Goal: Task Accomplishment & Management: Manage account settings

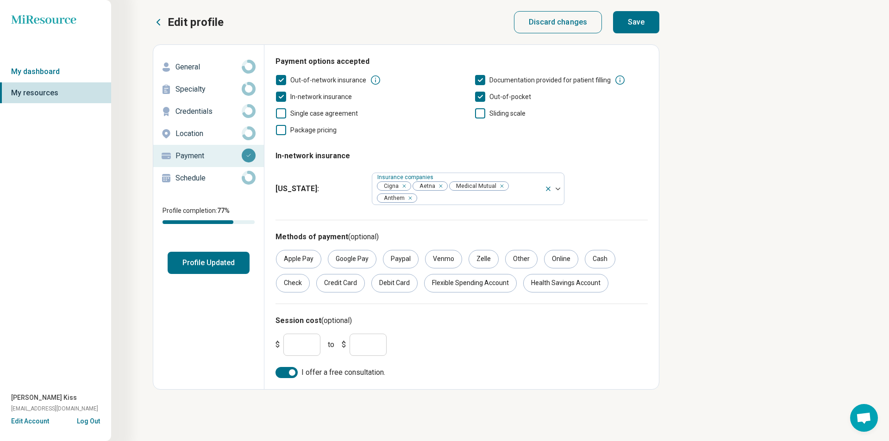
click at [232, 268] on button "Profile Updated" at bounding box center [209, 263] width 82 height 22
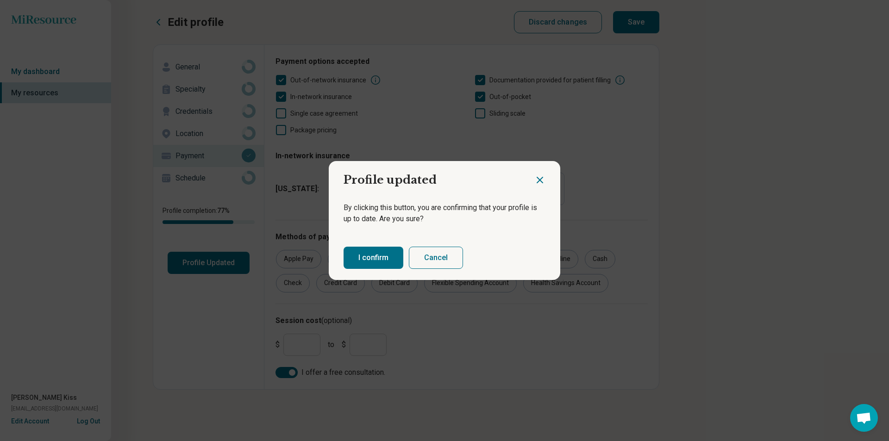
click at [367, 262] on button "I confirm" at bounding box center [373, 258] width 60 height 22
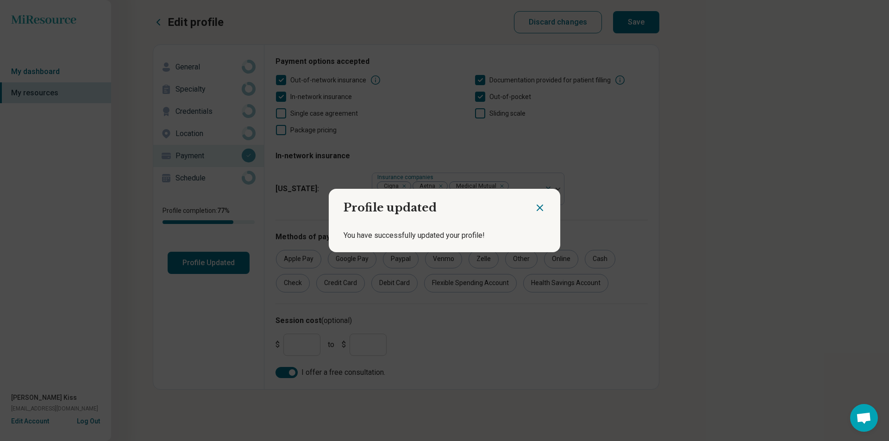
click at [847, 330] on div "Profile updated You have successfully updated your profile!" at bounding box center [444, 220] width 889 height 441
click at [541, 204] on icon "Close dialog" at bounding box center [539, 207] width 11 height 11
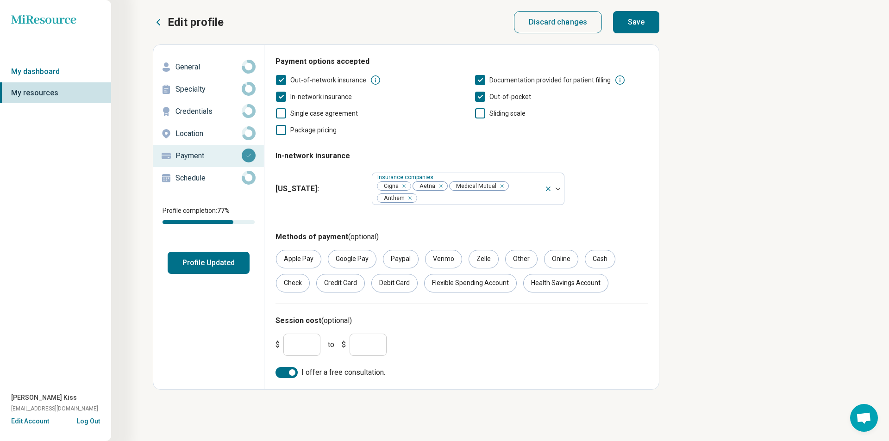
click at [175, 178] on div "Schedule" at bounding box center [209, 178] width 96 height 15
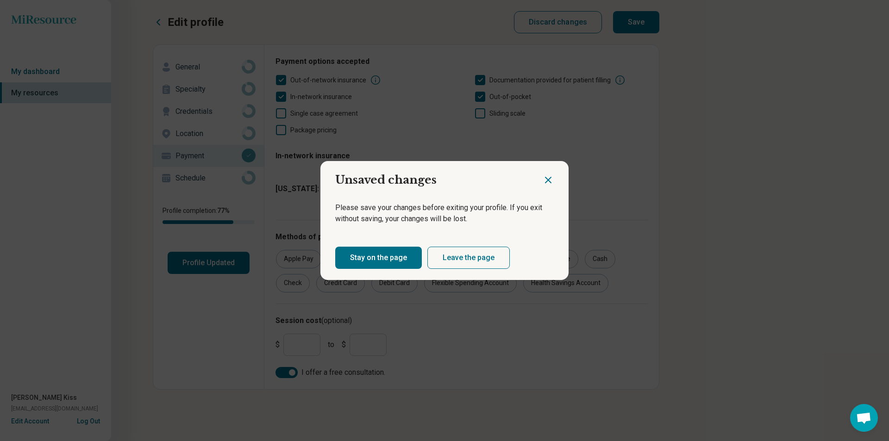
click at [398, 256] on button "Stay on the page" at bounding box center [378, 258] width 87 height 22
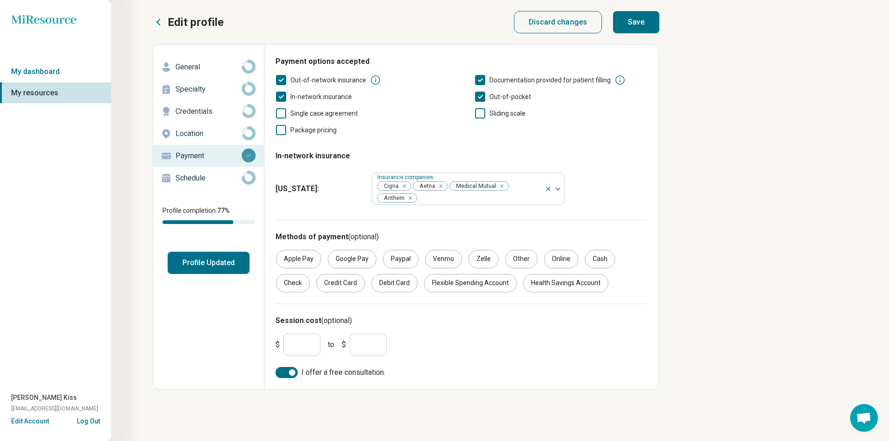
click at [642, 27] on button "Save" at bounding box center [636, 22] width 46 height 22
click at [192, 179] on p "Schedule" at bounding box center [208, 178] width 66 height 11
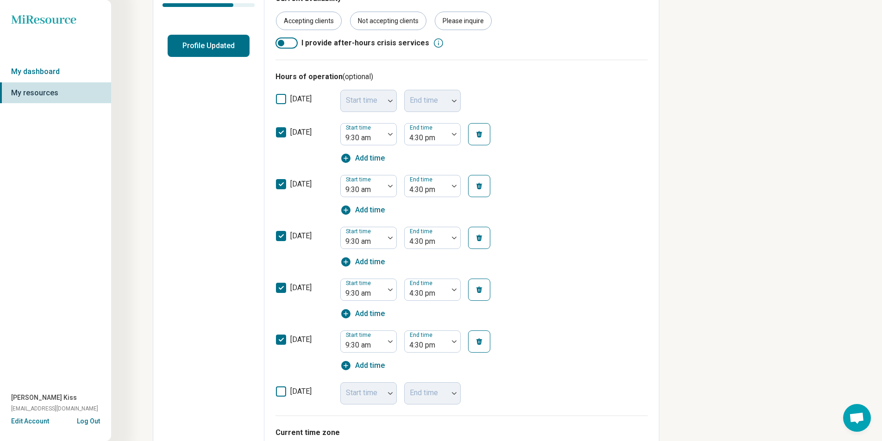
scroll to position [231, 0]
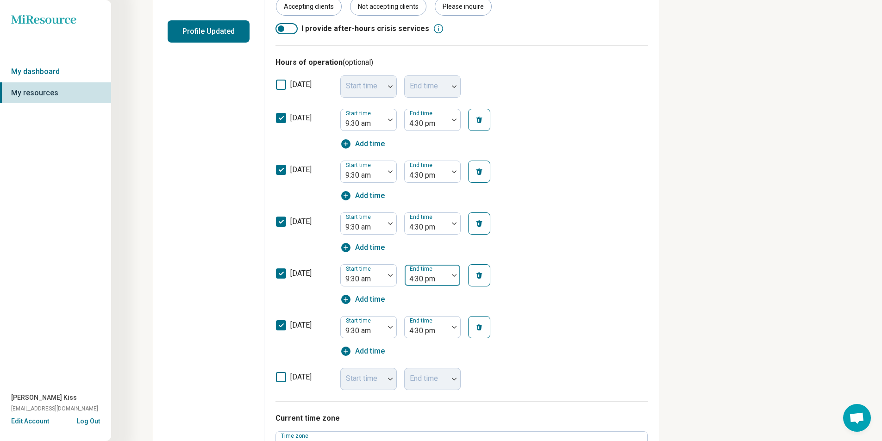
click at [456, 275] on img at bounding box center [454, 275] width 5 height 3
click at [425, 418] on div "7:30 pm" at bounding box center [423, 414] width 26 height 11
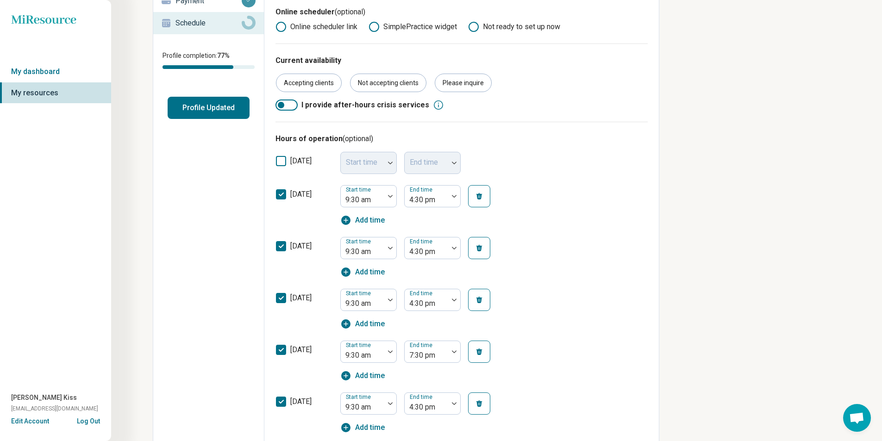
scroll to position [139, 0]
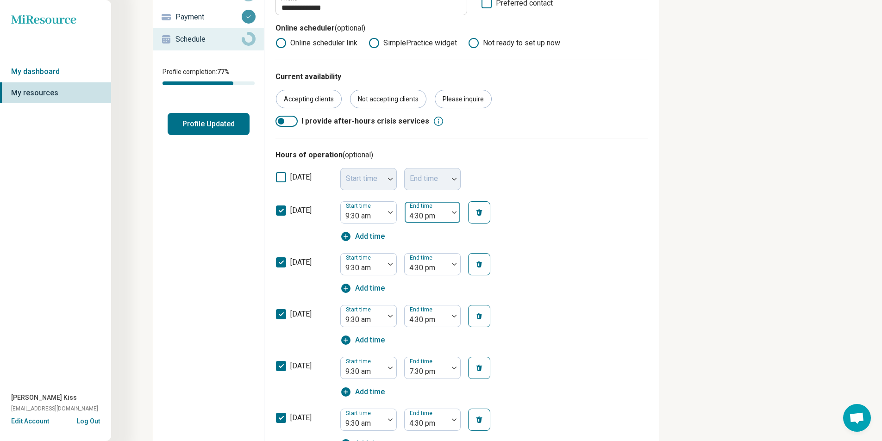
click at [455, 217] on div at bounding box center [454, 212] width 12 height 21
click at [443, 349] on div "7:30 pm" at bounding box center [433, 351] width 56 height 19
click at [455, 268] on div at bounding box center [454, 264] width 12 height 21
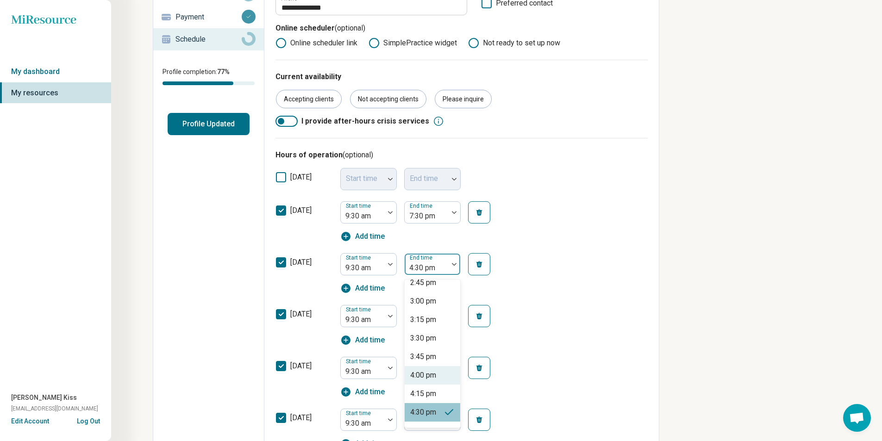
click at [451, 375] on div "4:00 pm" at bounding box center [433, 375] width 56 height 19
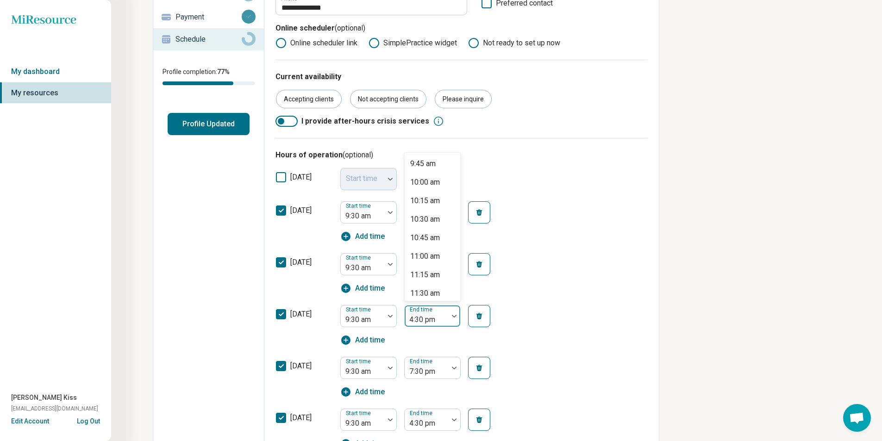
click at [455, 316] on img at bounding box center [454, 316] width 5 height 3
click at [569, 312] on div "[DATE] Start time 9:30 am 57 results available. Use Up and Down to choose optio…" at bounding box center [461, 325] width 372 height 52
click at [455, 270] on div at bounding box center [454, 264] width 12 height 21
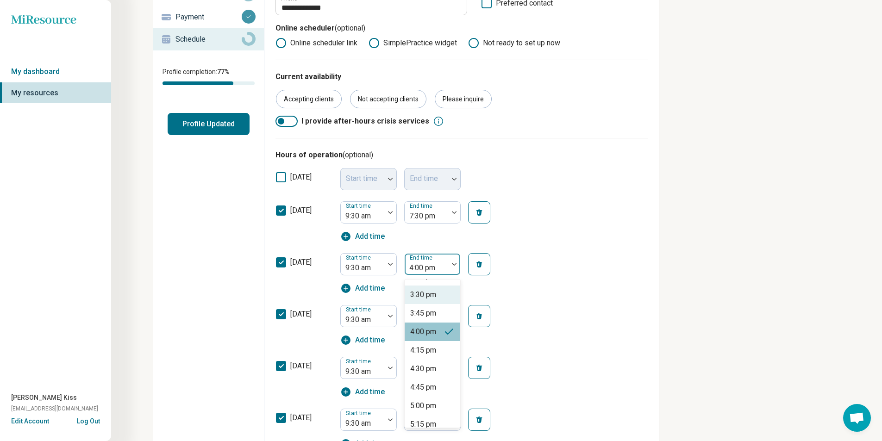
scroll to position [434, 0]
click at [447, 355] on div "4:30 pm" at bounding box center [433, 357] width 56 height 19
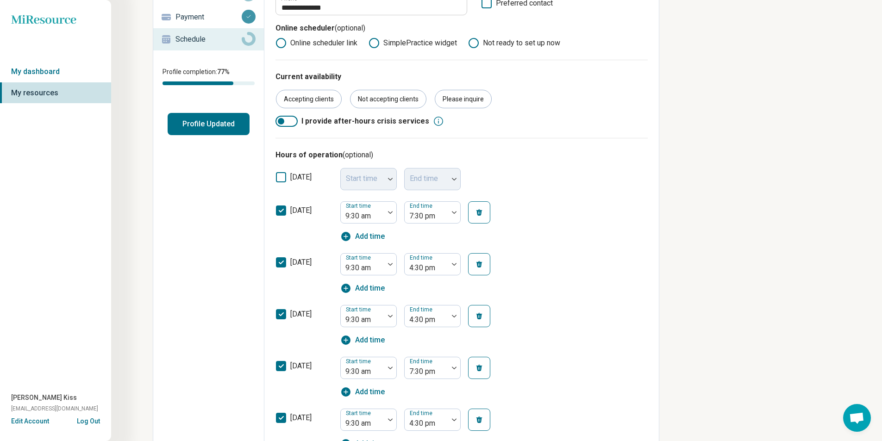
click at [561, 334] on div "[DATE] Start time 9:30 am End time 4:30 pm Add time" at bounding box center [461, 325] width 372 height 52
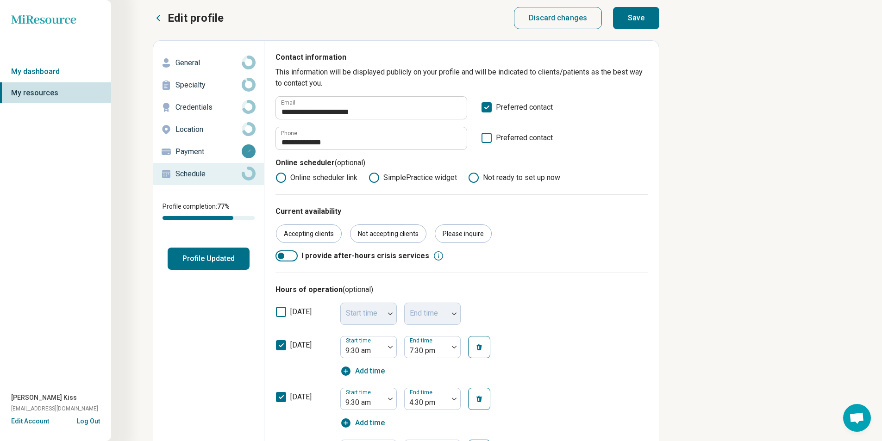
scroll to position [0, 0]
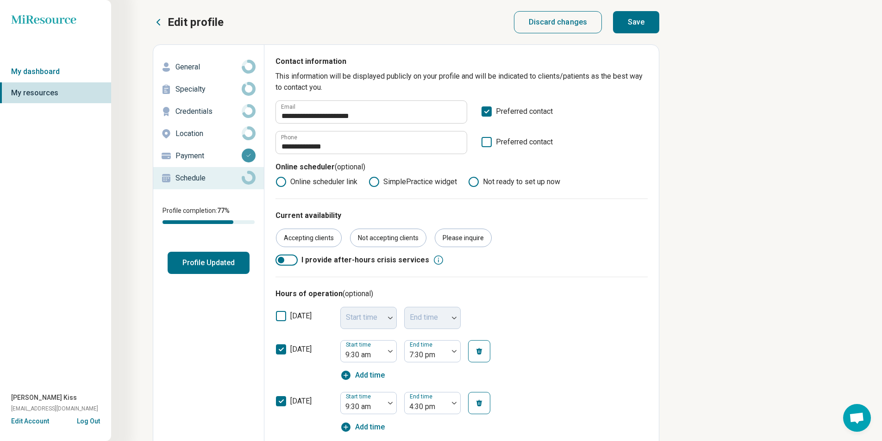
click at [634, 25] on button "Save" at bounding box center [636, 22] width 46 height 22
click at [202, 315] on div "Edit profile General Specialty Credentials Location Payment Schedule Profile co…" at bounding box center [208, 430] width 111 height 770
click at [474, 181] on circle at bounding box center [473, 182] width 6 height 6
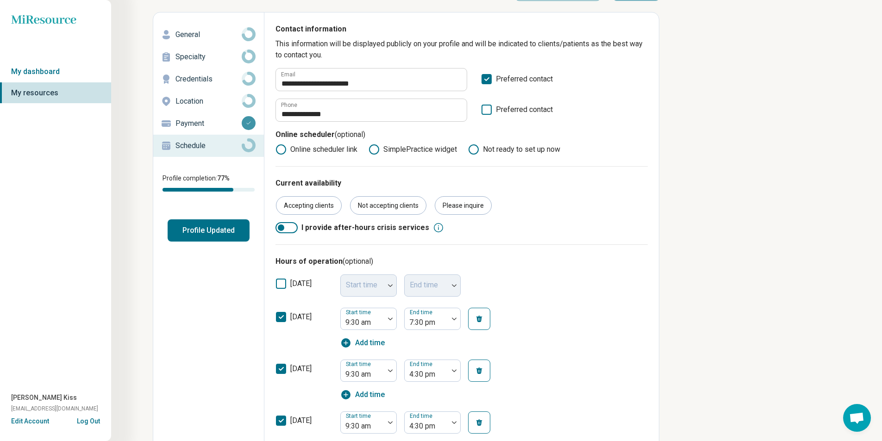
scroll to position [4, 0]
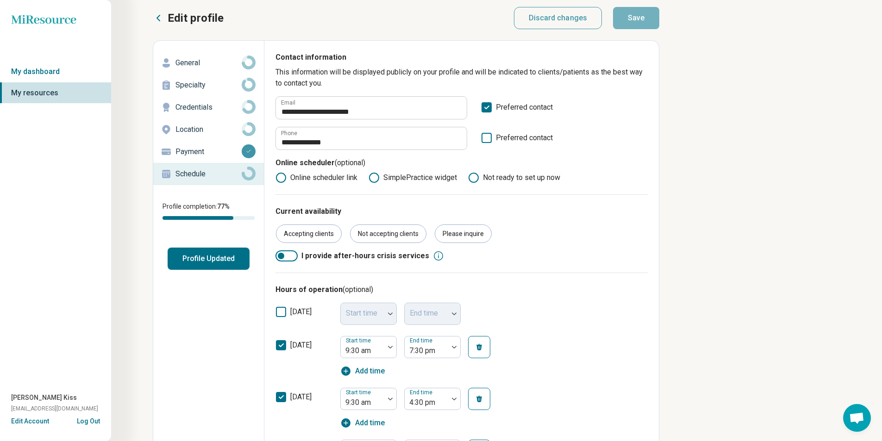
click at [199, 63] on p "General" at bounding box center [208, 62] width 66 height 11
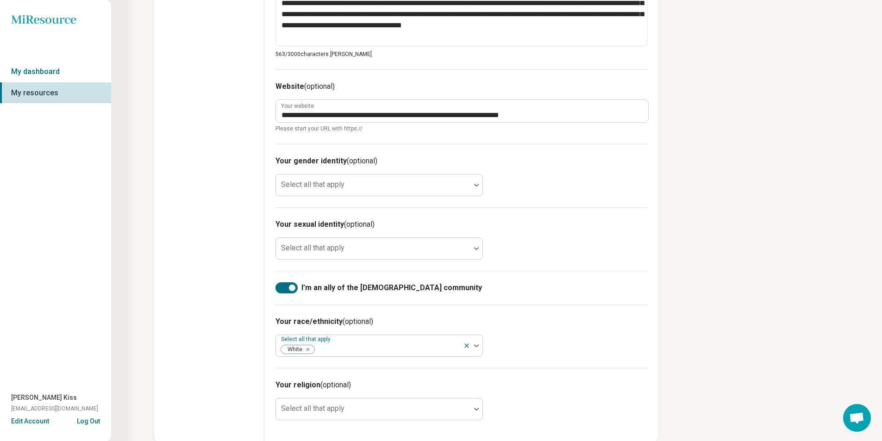
scroll to position [426, 0]
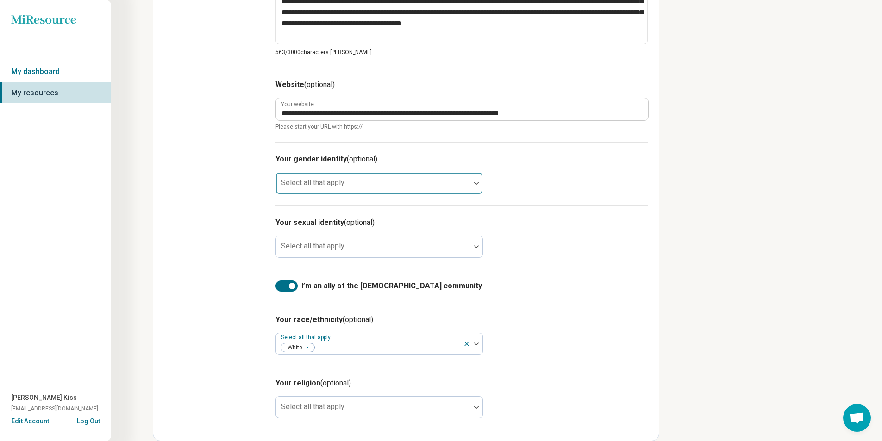
click at [340, 179] on div "Select all that apply" at bounding box center [378, 183] width 207 height 22
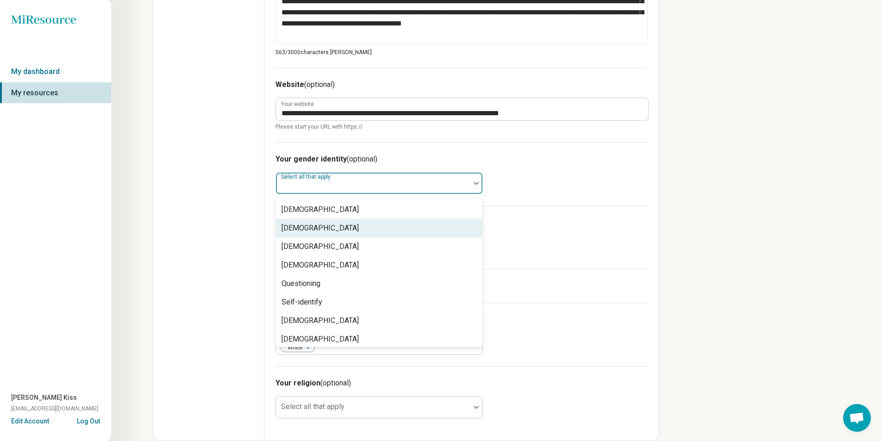
click at [340, 225] on div "[DEMOGRAPHIC_DATA]" at bounding box center [319, 228] width 77 height 11
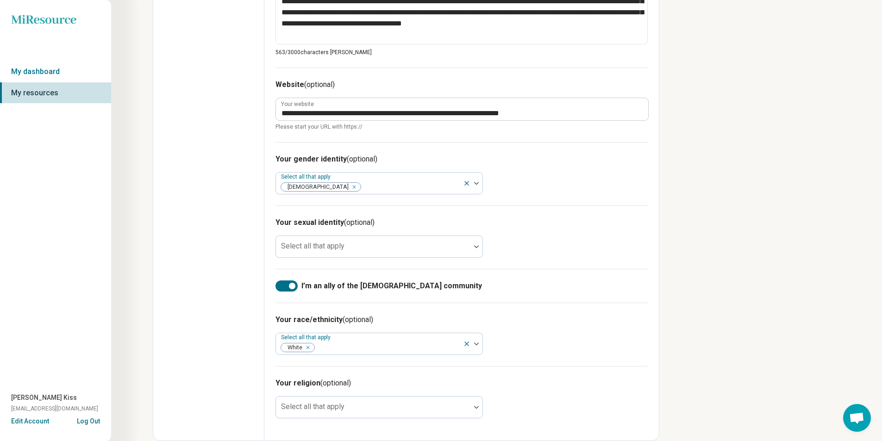
click at [639, 315] on h3 "Your race/ethnicity (optional)" at bounding box center [461, 319] width 372 height 11
click at [477, 247] on img at bounding box center [476, 246] width 5 height 3
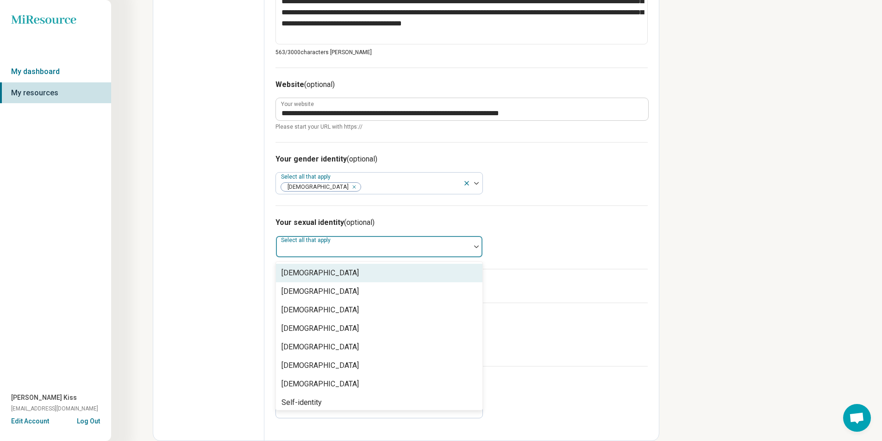
click at [588, 262] on div "Your sexual identity (optional) 8 results available. Use Up and Down to choose …" at bounding box center [461, 237] width 372 height 63
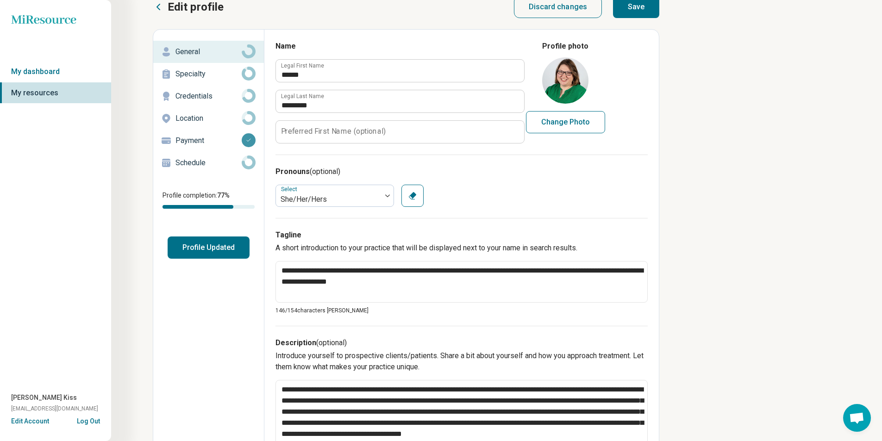
scroll to position [0, 0]
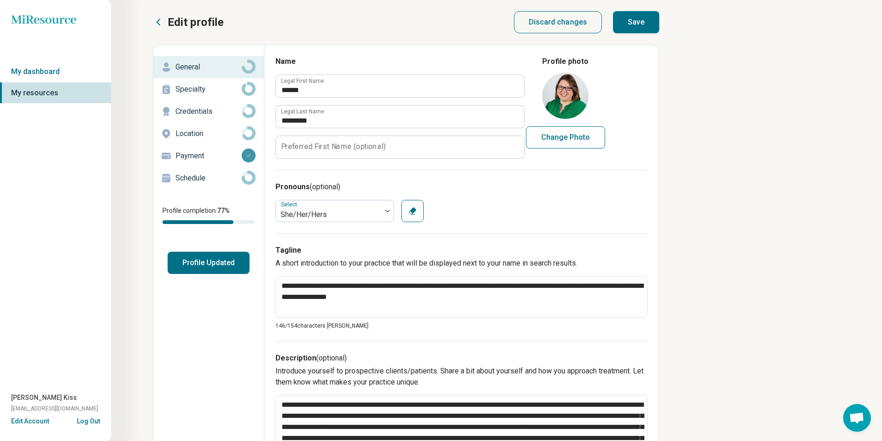
click at [648, 26] on button "Save" at bounding box center [636, 22] width 46 height 22
type textarea "*"
click at [193, 91] on p "Specialty" at bounding box center [208, 89] width 66 height 11
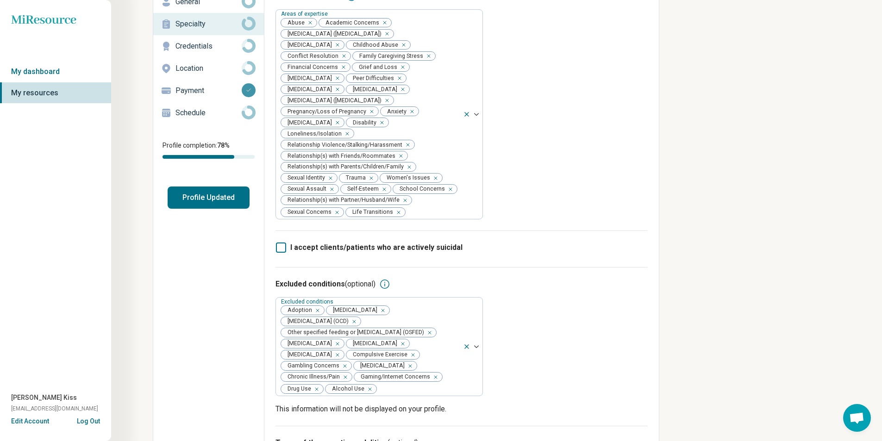
scroll to position [25, 0]
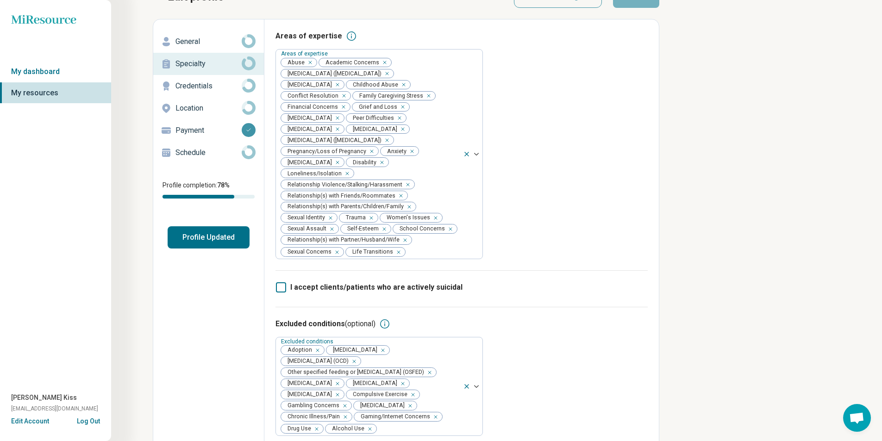
click at [187, 112] on p "Location" at bounding box center [208, 108] width 66 height 11
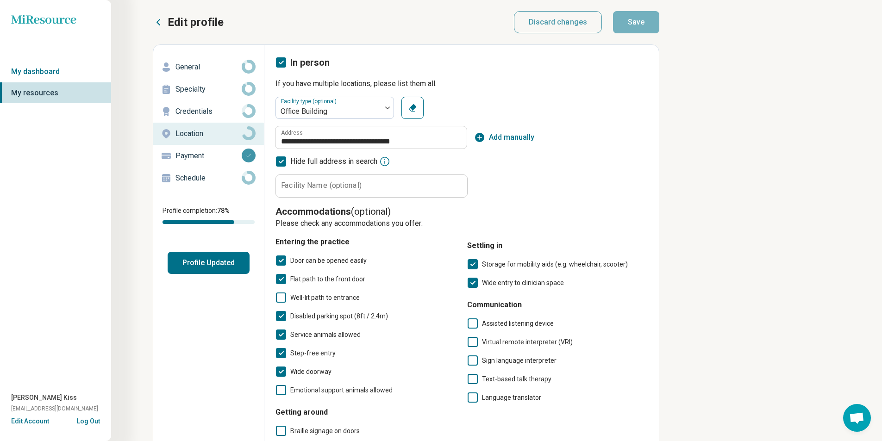
click at [284, 163] on icon at bounding box center [281, 161] width 10 height 10
click at [643, 20] on button "Save" at bounding box center [636, 22] width 46 height 22
click at [208, 157] on p "Payment" at bounding box center [208, 155] width 66 height 11
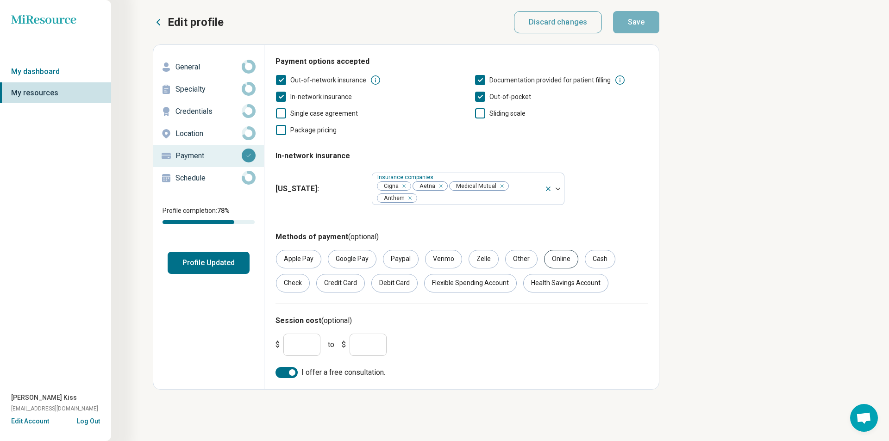
click at [563, 256] on div "Online" at bounding box center [561, 259] width 34 height 19
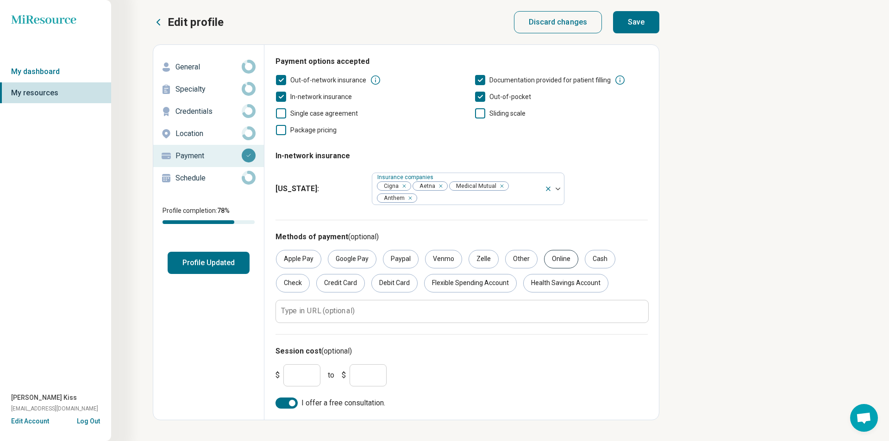
click at [563, 256] on div "Online" at bounding box center [561, 259] width 34 height 19
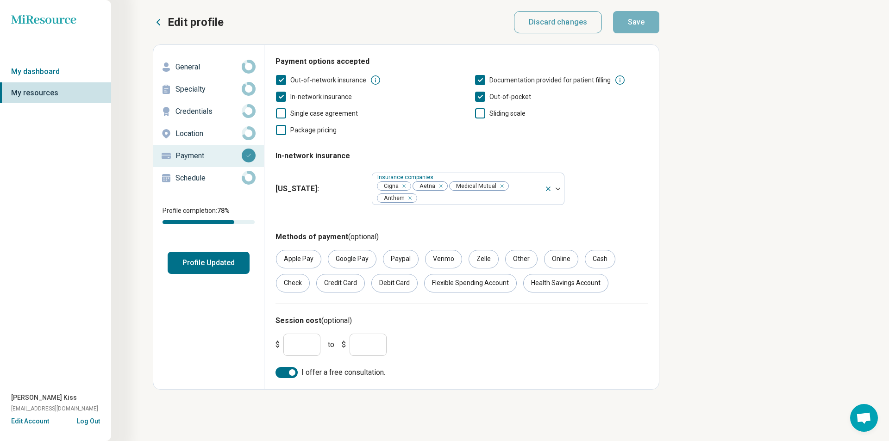
click at [570, 324] on h3 "Session cost (optional)" at bounding box center [461, 320] width 372 height 11
click at [203, 178] on p "Schedule" at bounding box center [208, 178] width 66 height 11
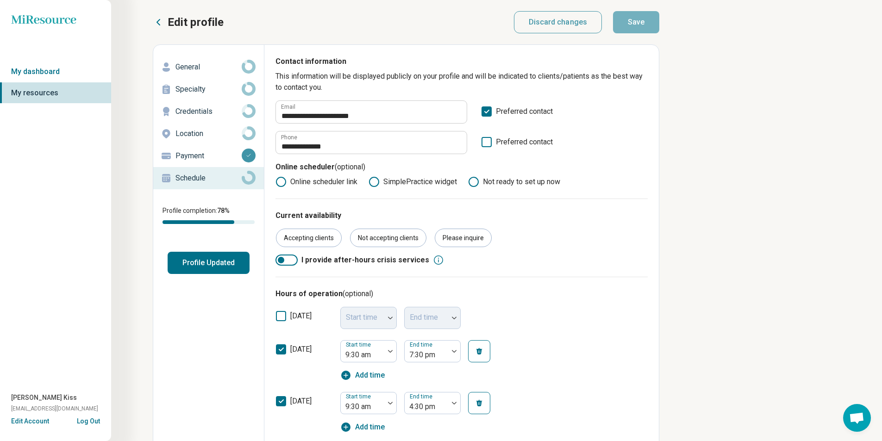
click at [206, 263] on button "Profile Updated" at bounding box center [209, 263] width 82 height 22
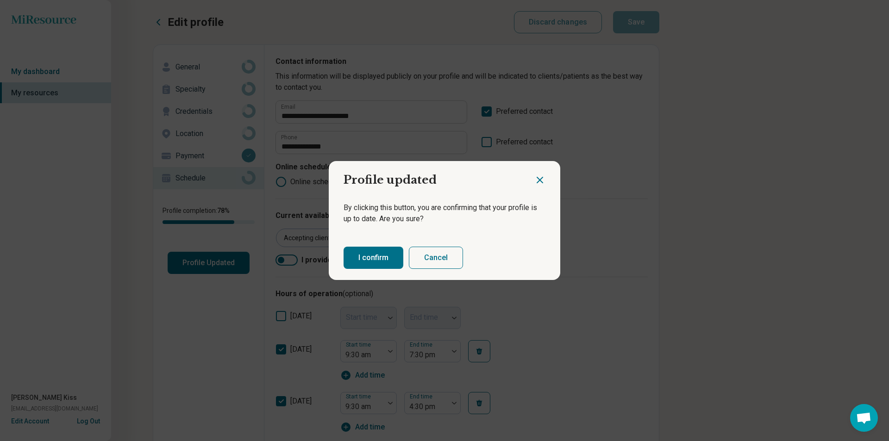
click at [376, 262] on button "I confirm" at bounding box center [373, 258] width 60 height 22
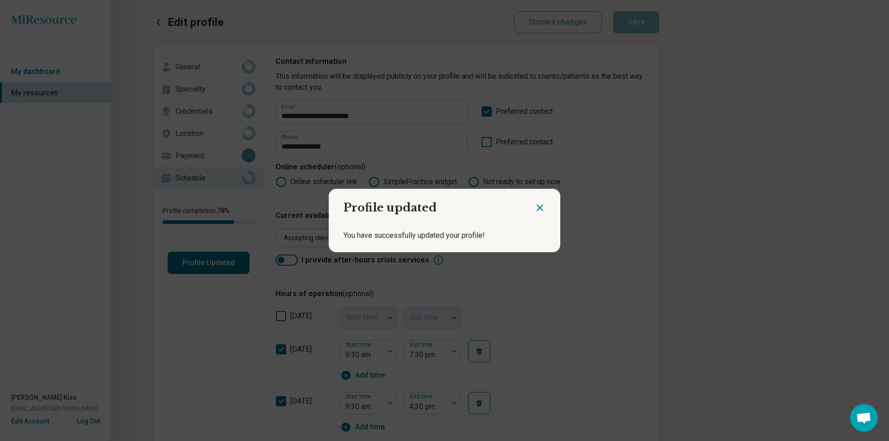
click at [799, 316] on div "Profile updated You have successfully updated your profile!" at bounding box center [444, 220] width 889 height 441
click at [536, 210] on icon "Close dialog" at bounding box center [539, 207] width 11 height 11
